Goal: Check status: Check status

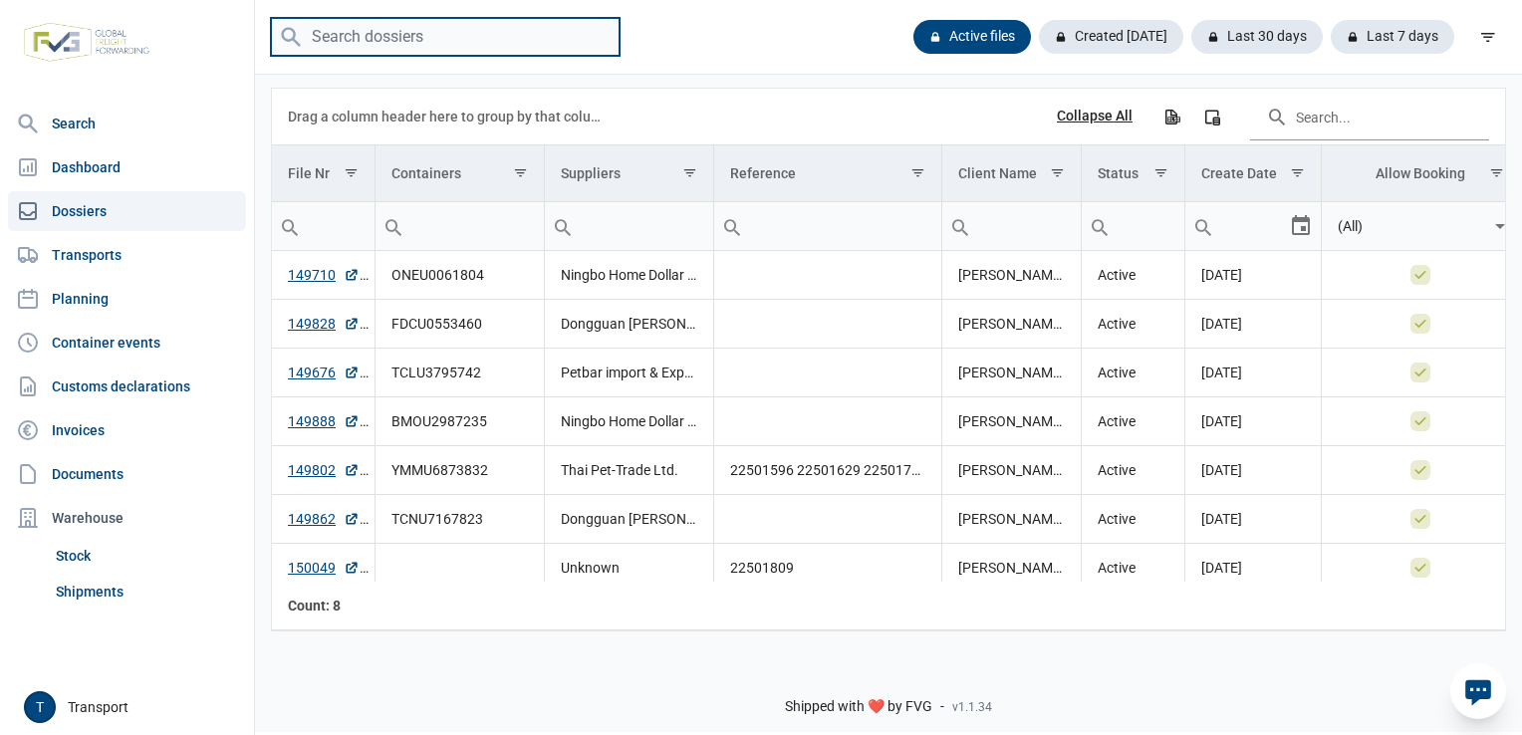
click at [405, 18] on input "search" at bounding box center [445, 37] width 349 height 39
paste input "ONEU0061804"
type input "ONEU0061804"
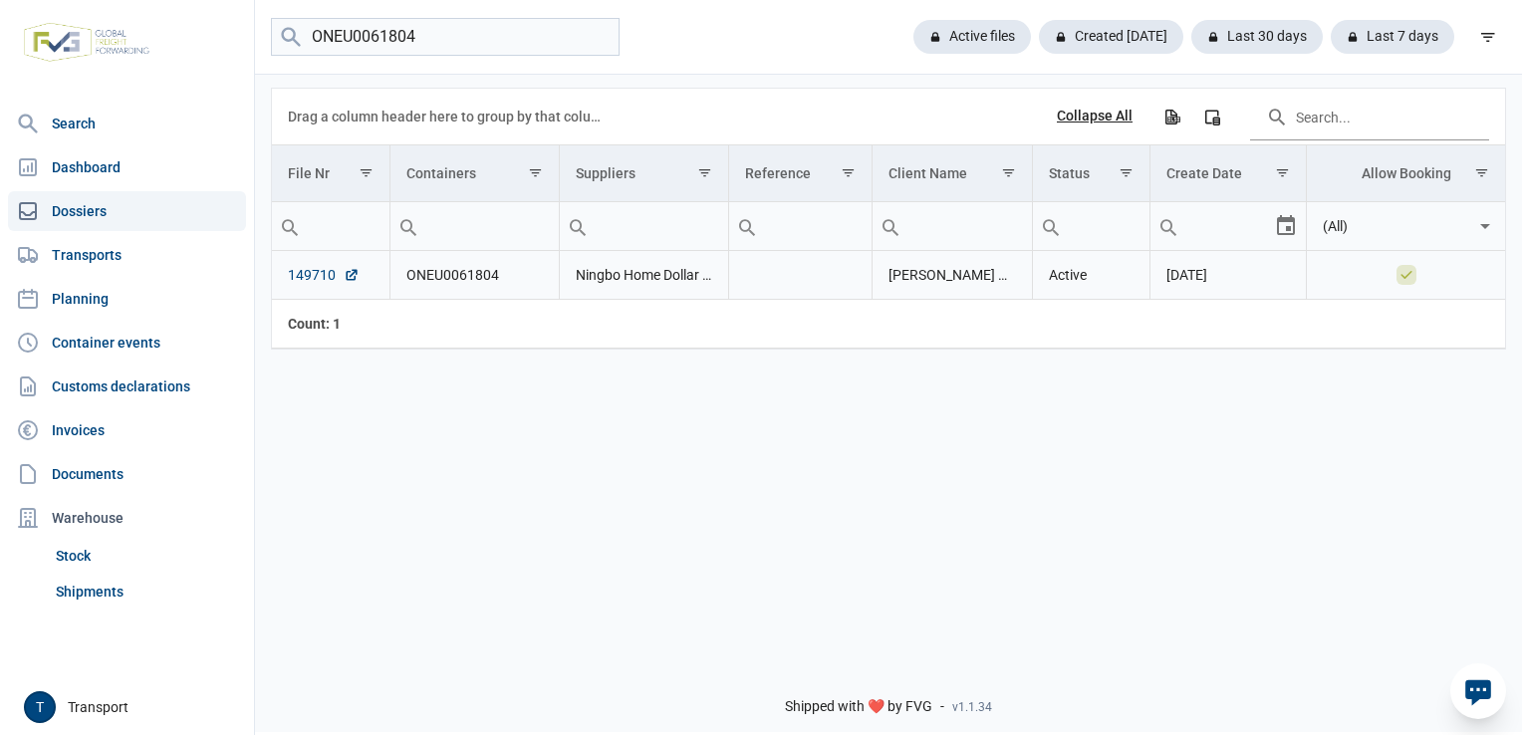
click at [303, 270] on link "149710" at bounding box center [324, 275] width 72 height 20
drag, startPoint x: 442, startPoint y: 28, endPoint x: 150, endPoint y: 60, distance: 293.7
click at [150, 59] on div "Search Dashboard Dossiers Transports Planning Container events Customs declarat…" at bounding box center [761, 364] width 1522 height 735
click at [599, 38] on input "ONEU0061804" at bounding box center [445, 37] width 349 height 39
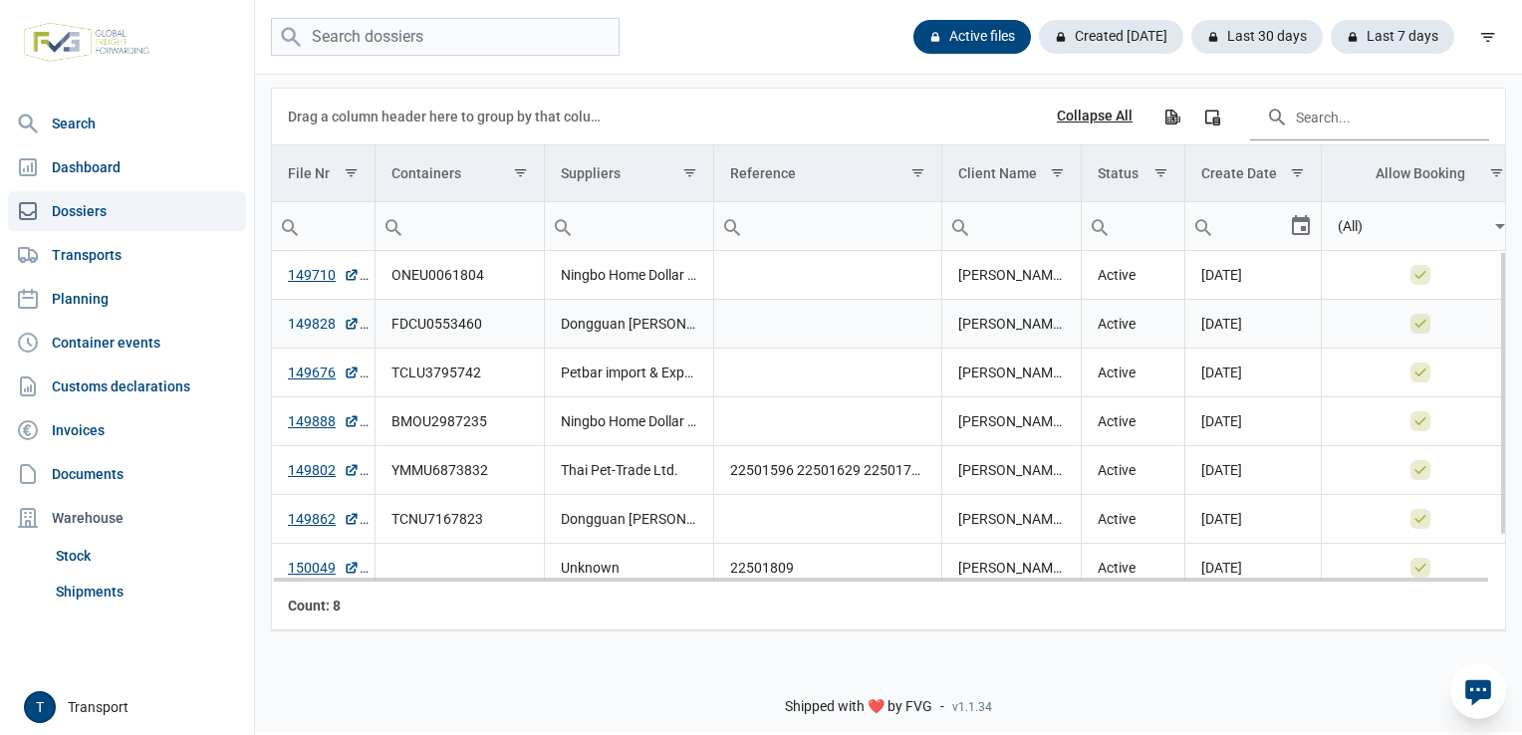
click at [314, 322] on link "149828" at bounding box center [324, 324] width 72 height 20
